Goal: Navigation & Orientation: Find specific page/section

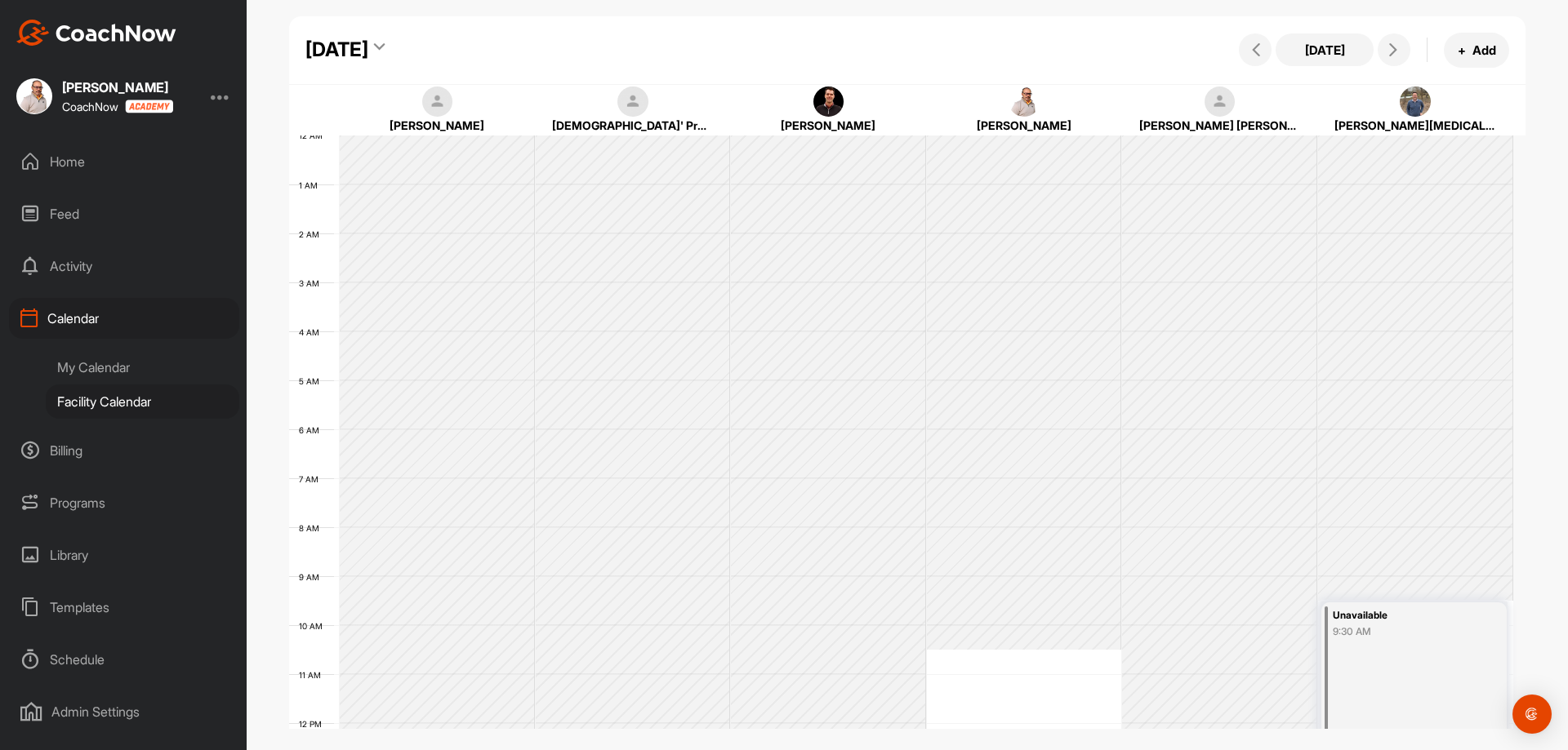
scroll to position [282, 0]
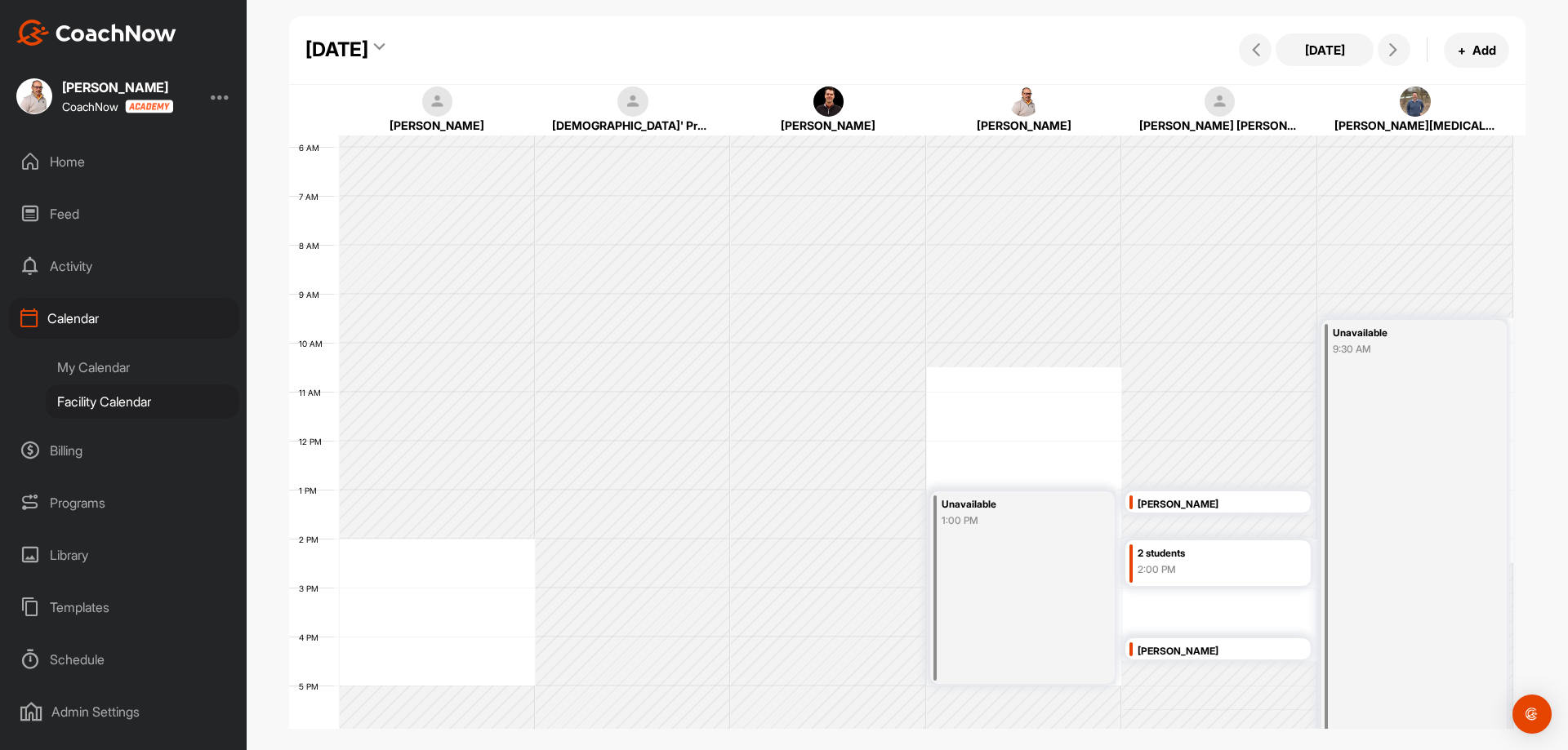
click at [128, 280] on div "Activity" at bounding box center [124, 265] width 230 height 41
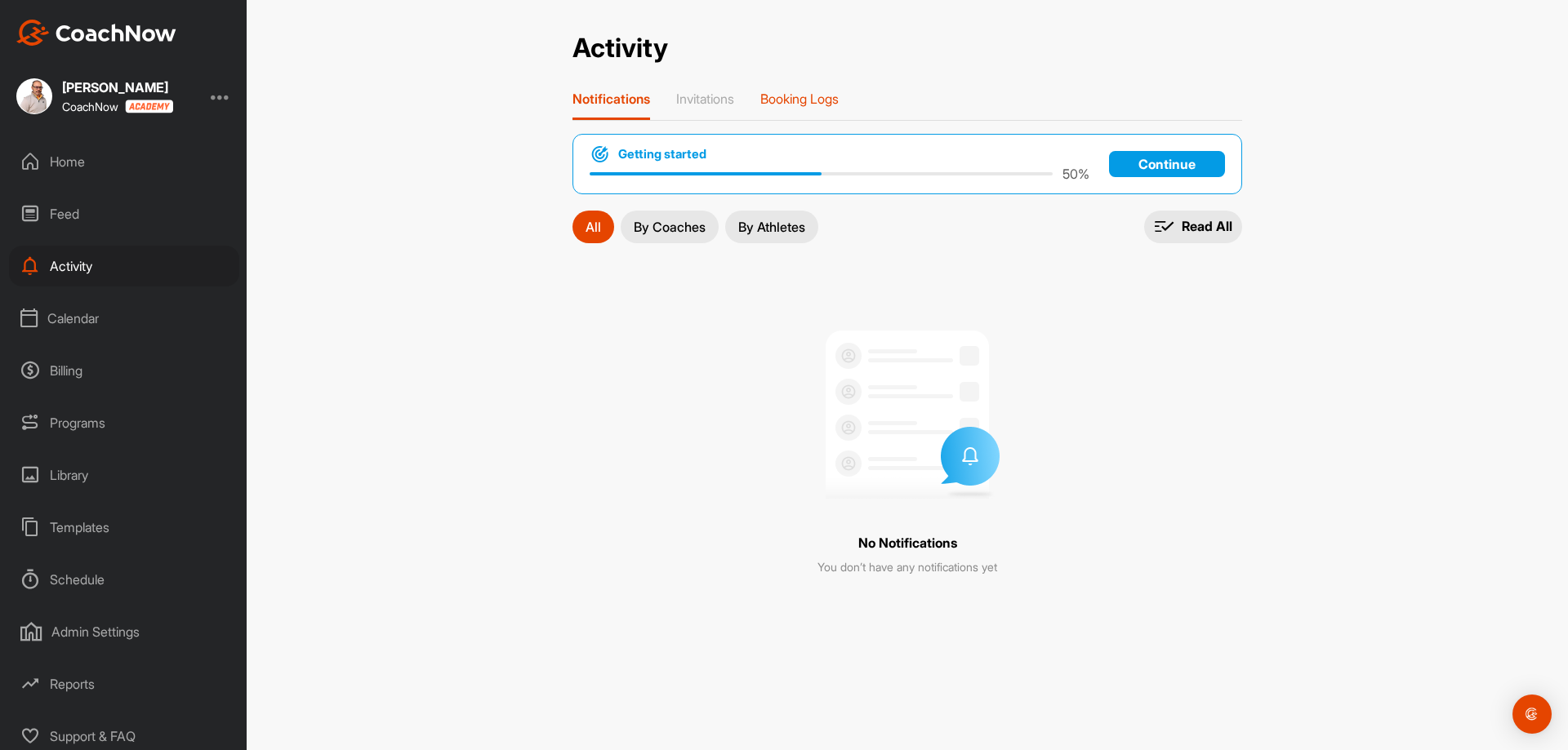
click at [803, 93] on p "Booking Logs" at bounding box center [800, 98] width 79 height 16
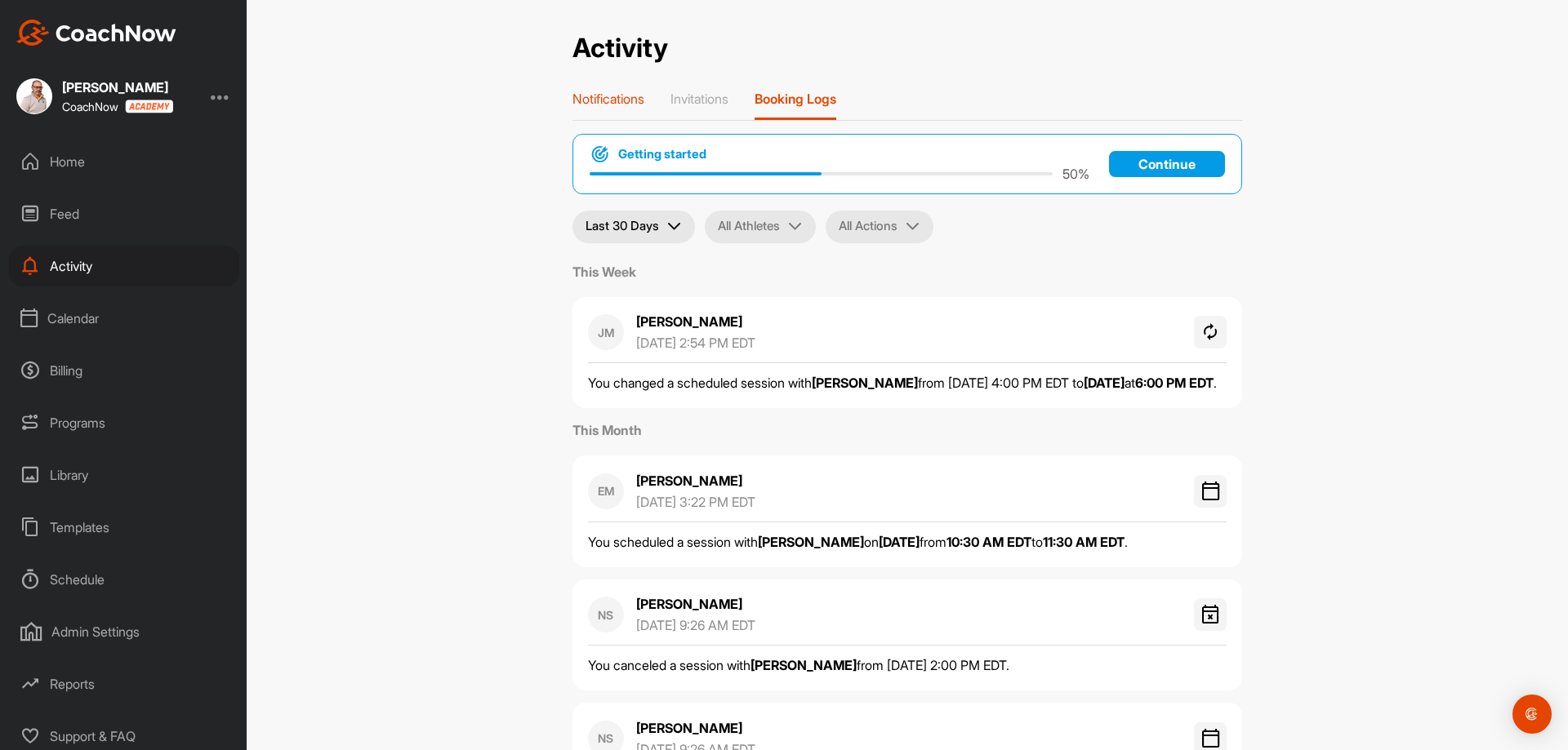
click at [623, 94] on p "Notifications" at bounding box center [608, 98] width 72 height 16
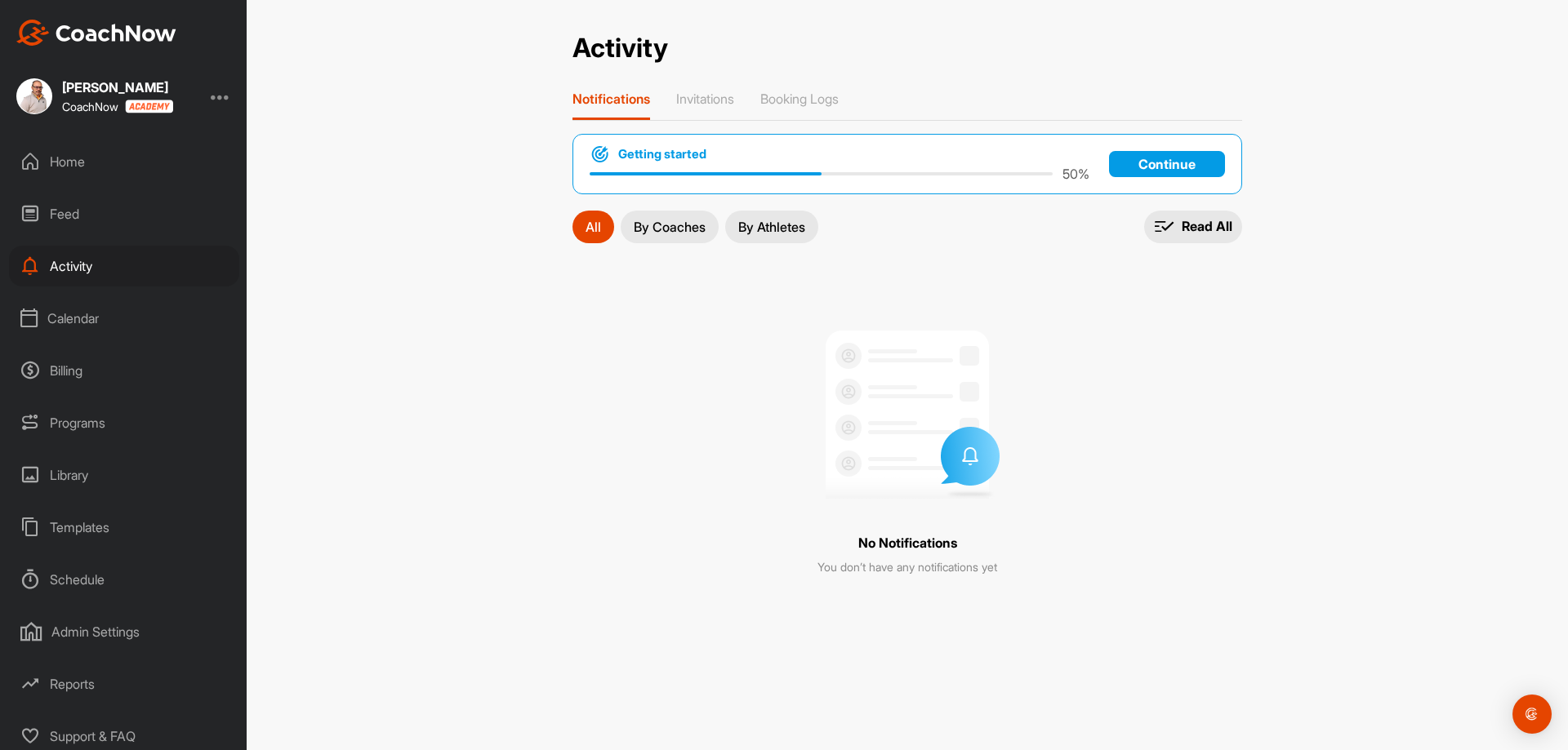
click at [210, 99] on div "[PERSON_NAME] CoachNow" at bounding box center [123, 96] width 246 height 36
click at [214, 98] on div "[PERSON_NAME] CoachNow" at bounding box center [123, 96] width 246 height 36
click at [80, 310] on div "Calendar" at bounding box center [124, 318] width 230 height 41
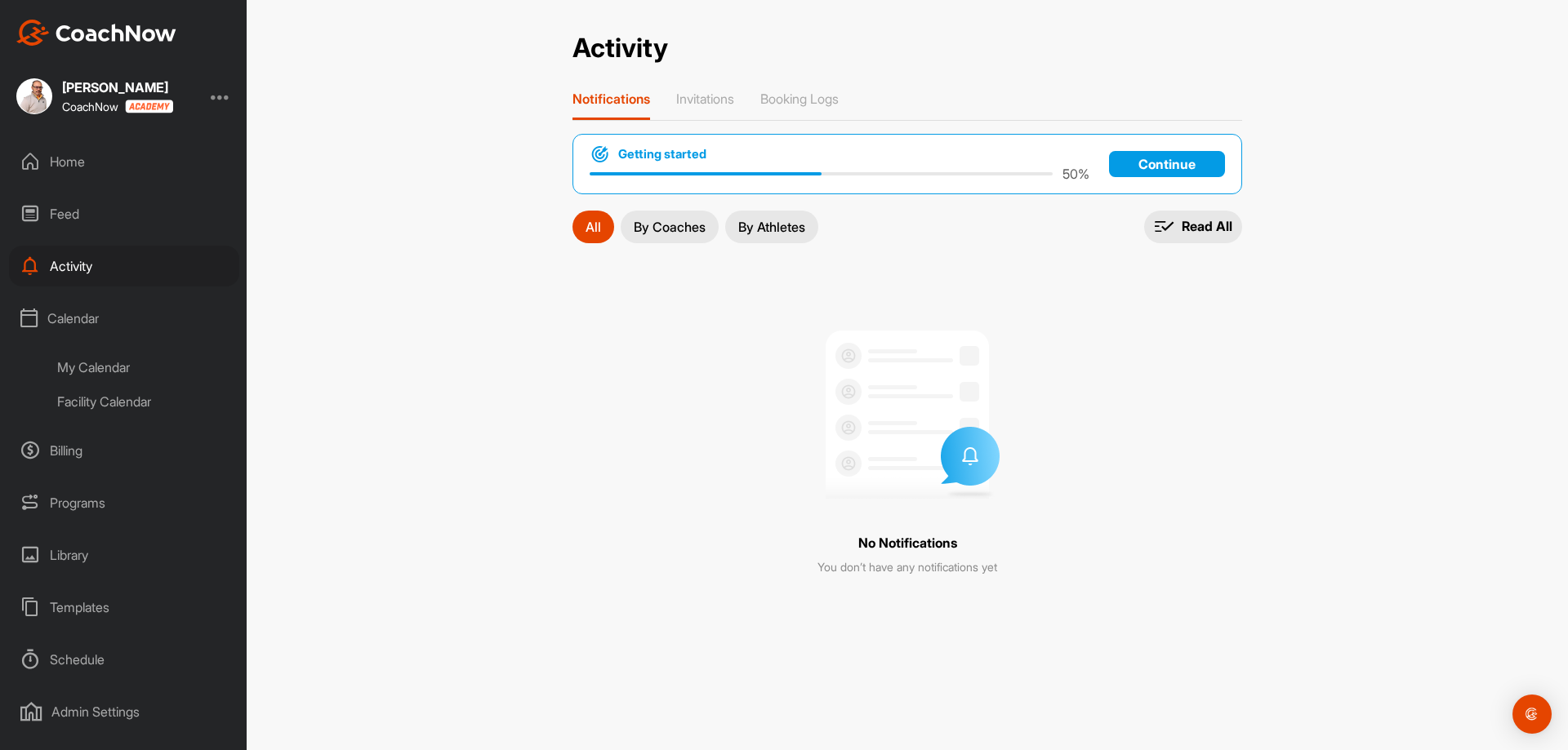
click at [116, 391] on div "Facility Calendar" at bounding box center [142, 401] width 193 height 34
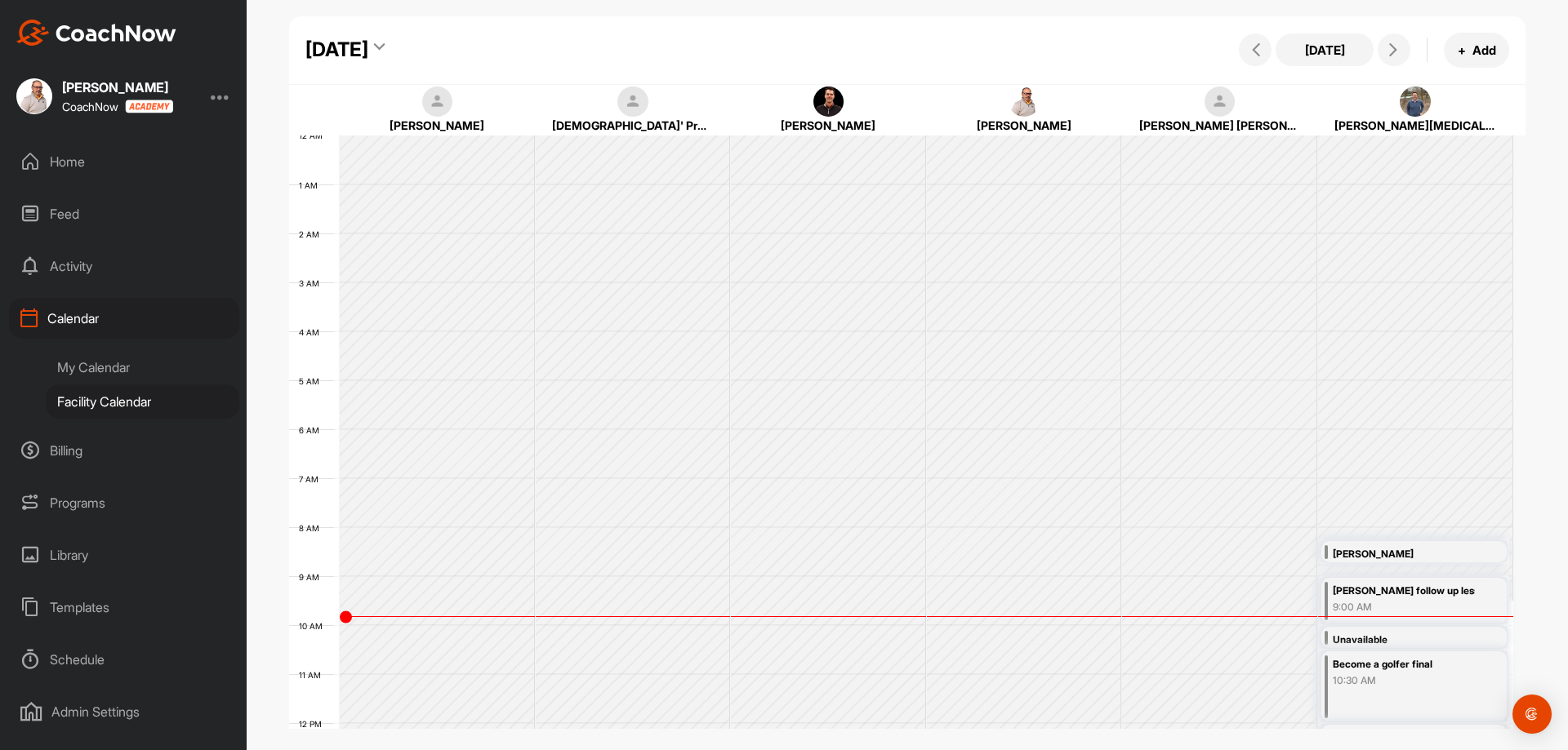
scroll to position [282, 0]
